Goal: Task Accomplishment & Management: Use online tool/utility

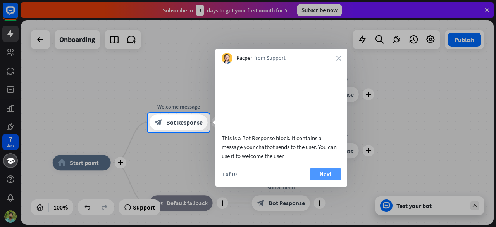
click at [322, 180] on button "Next" at bounding box center [325, 174] width 31 height 12
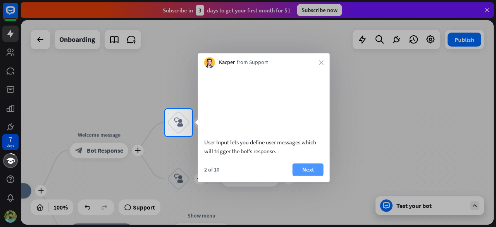
click at [307, 176] on button "Next" at bounding box center [308, 169] width 31 height 12
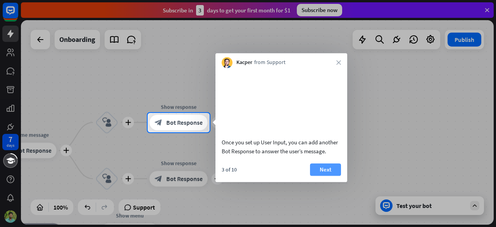
click at [332, 176] on button "Next" at bounding box center [325, 169] width 31 height 12
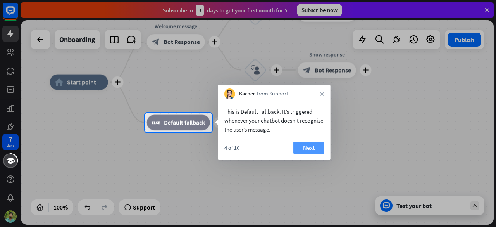
click at [319, 147] on button "Next" at bounding box center [308, 147] width 31 height 12
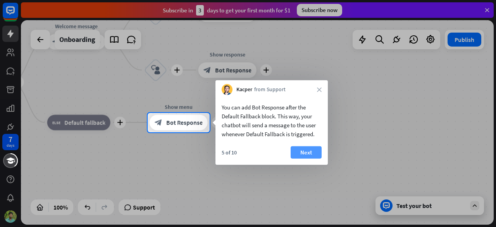
click at [309, 152] on button "Next" at bounding box center [306, 152] width 31 height 12
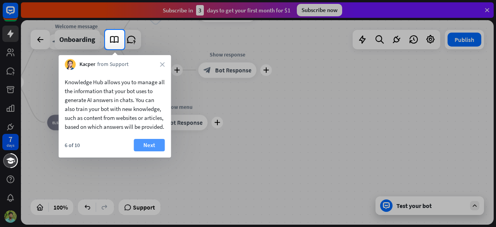
click at [154, 151] on button "Next" at bounding box center [149, 145] width 31 height 12
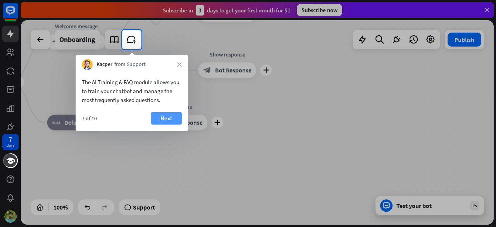
click at [171, 121] on button "Next" at bounding box center [166, 118] width 31 height 12
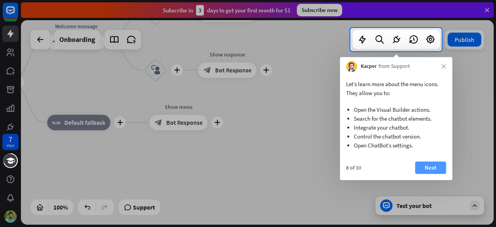
click at [435, 167] on button "Next" at bounding box center [430, 167] width 31 height 12
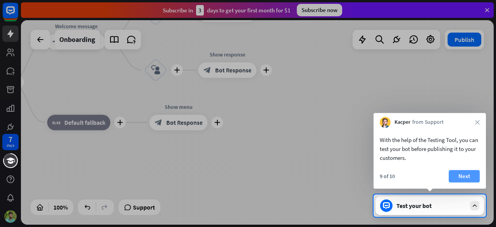
click at [464, 176] on button "Next" at bounding box center [464, 176] width 31 height 12
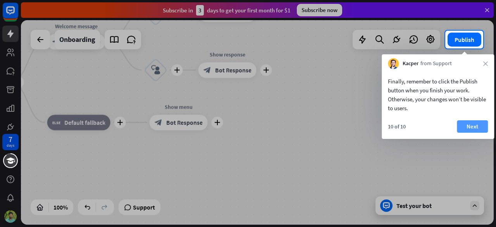
click at [472, 129] on button "Next" at bounding box center [472, 126] width 31 height 12
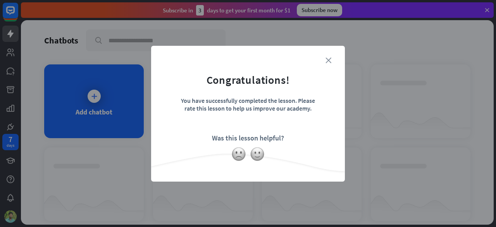
click at [331, 60] on icon "close" at bounding box center [329, 60] width 6 height 6
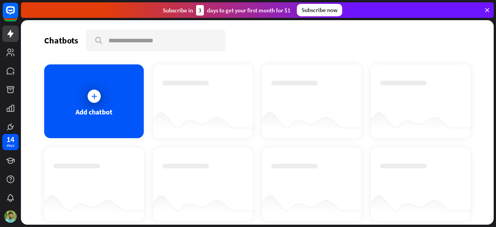
click at [383, 45] on div "Chatbots search" at bounding box center [257, 40] width 426 height 22
click at [488, 11] on icon at bounding box center [487, 10] width 7 height 7
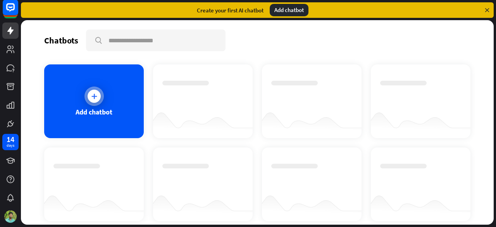
click at [91, 114] on div "Add chatbot" at bounding box center [94, 111] width 37 height 9
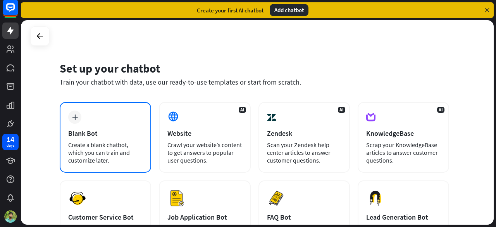
click at [101, 134] on div "Blank Bot" at bounding box center [105, 133] width 74 height 9
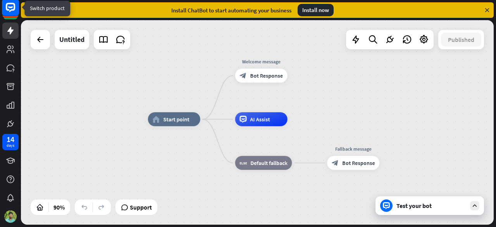
click at [3, 9] on rect at bounding box center [10, 7] width 17 height 17
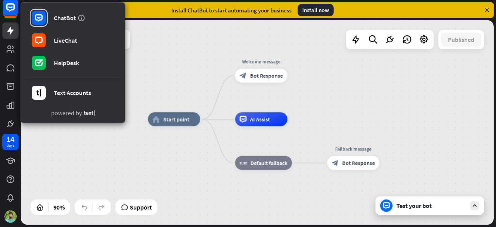
click at [203, 63] on div "home_2 Start point Welcome message block_bot_response Bot Response AI Assist bl…" at bounding box center [257, 122] width 473 height 204
